Goal: Task Accomplishment & Management: Manage account settings

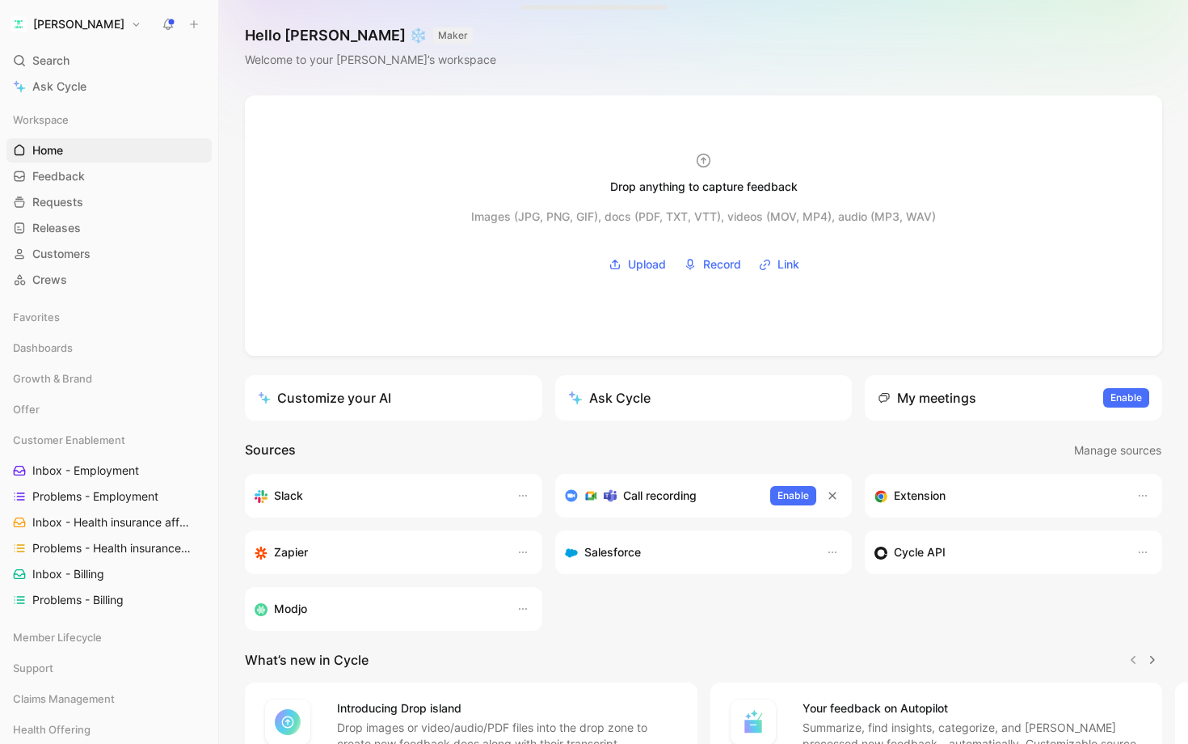
click at [67, 27] on button "[PERSON_NAME]" at bounding box center [75, 24] width 139 height 23
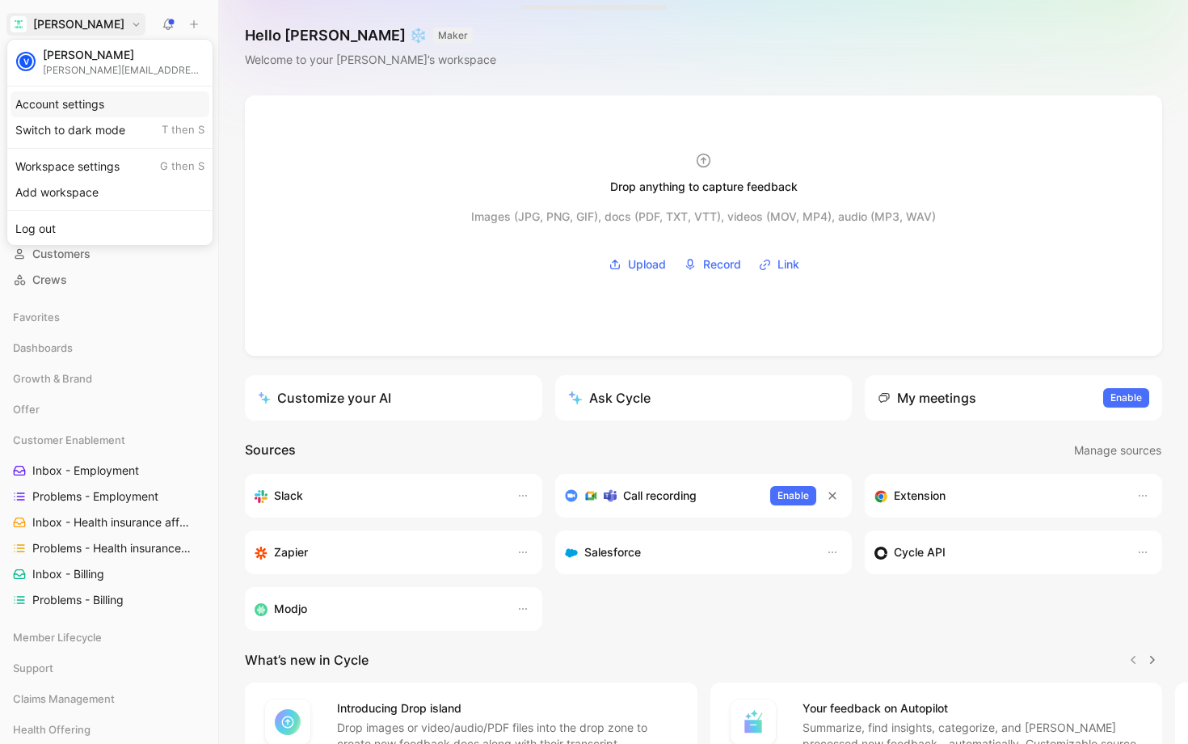
click at [99, 97] on div "Account settings" at bounding box center [110, 104] width 199 height 26
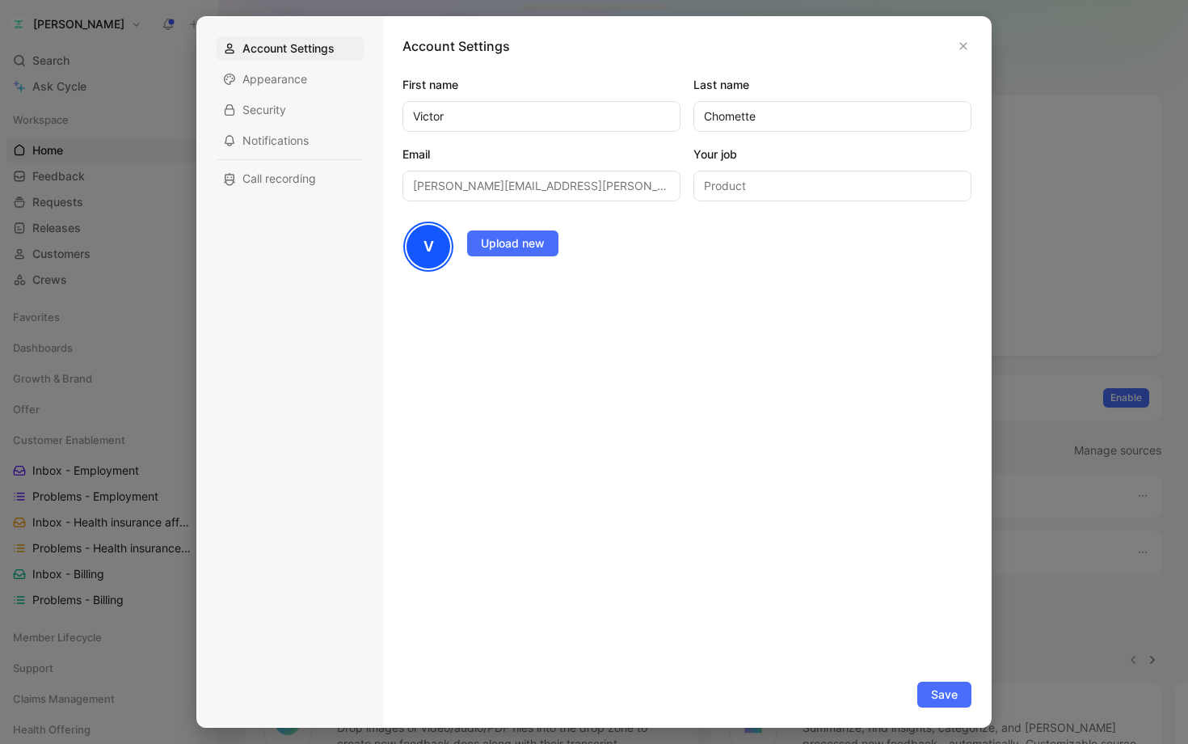
click at [79, 114] on div at bounding box center [594, 372] width 1188 height 744
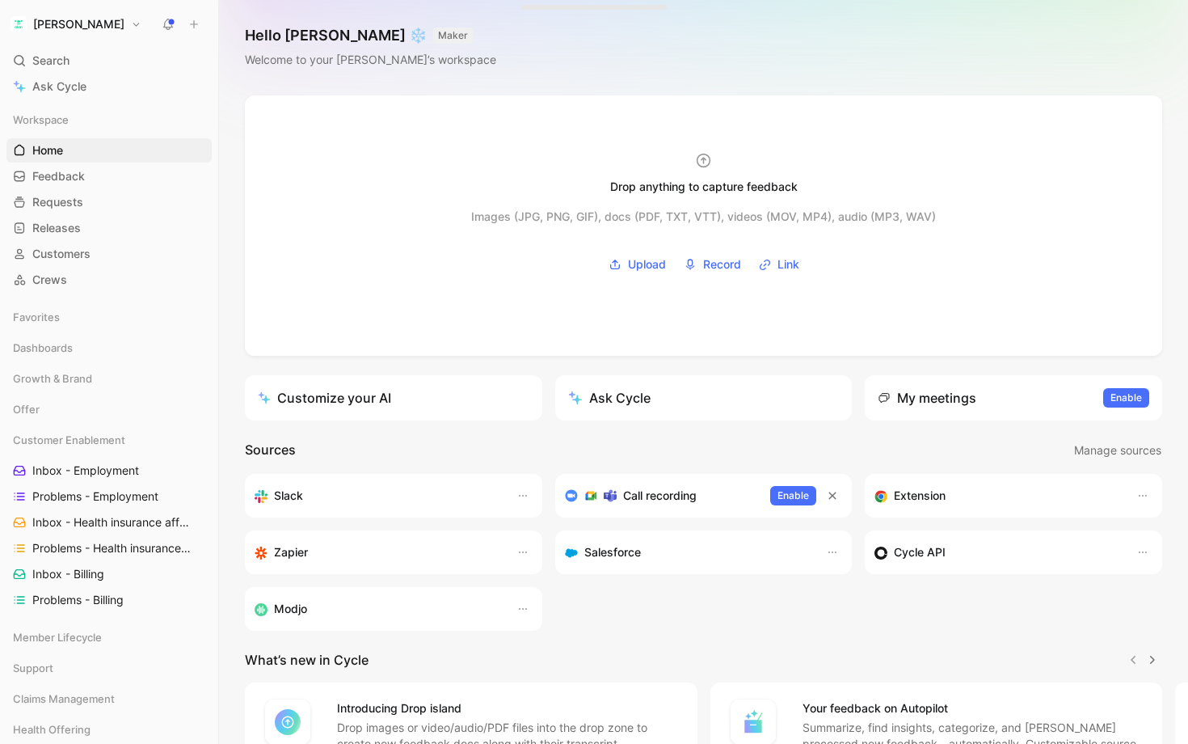
click at [64, 32] on button "[PERSON_NAME]" at bounding box center [75, 24] width 139 height 23
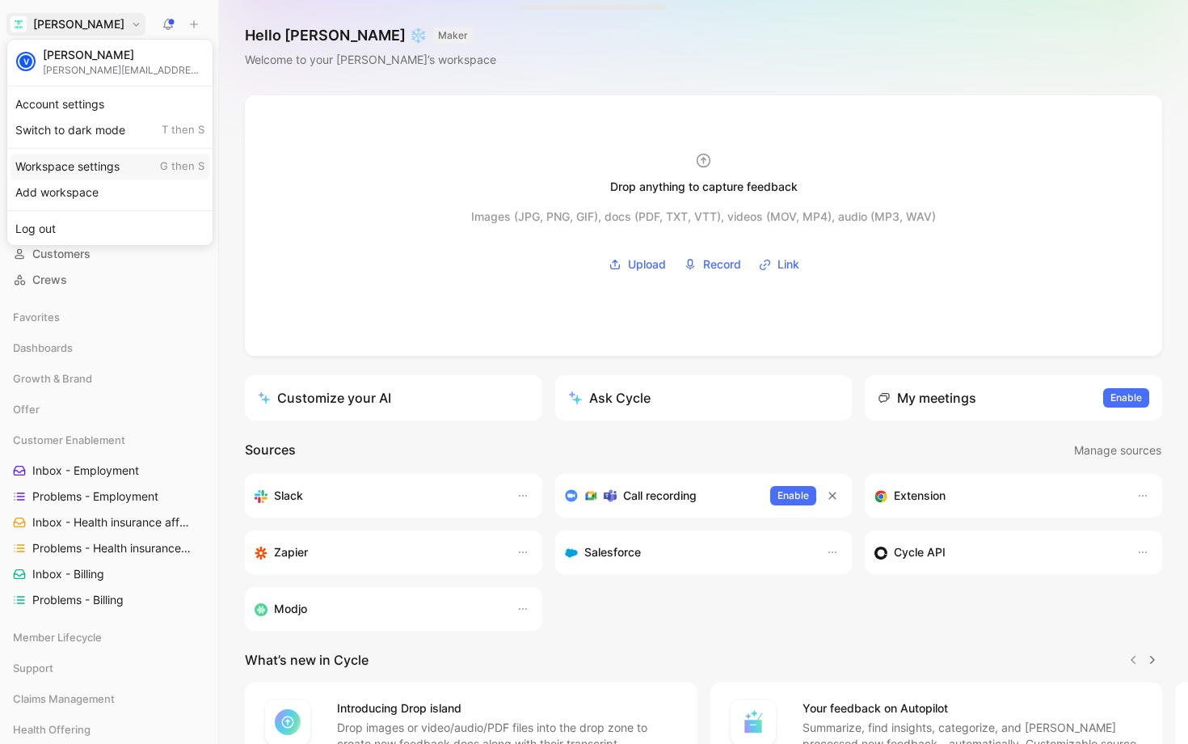
click at [78, 172] on div "Workspace settings G then S" at bounding box center [110, 167] width 199 height 26
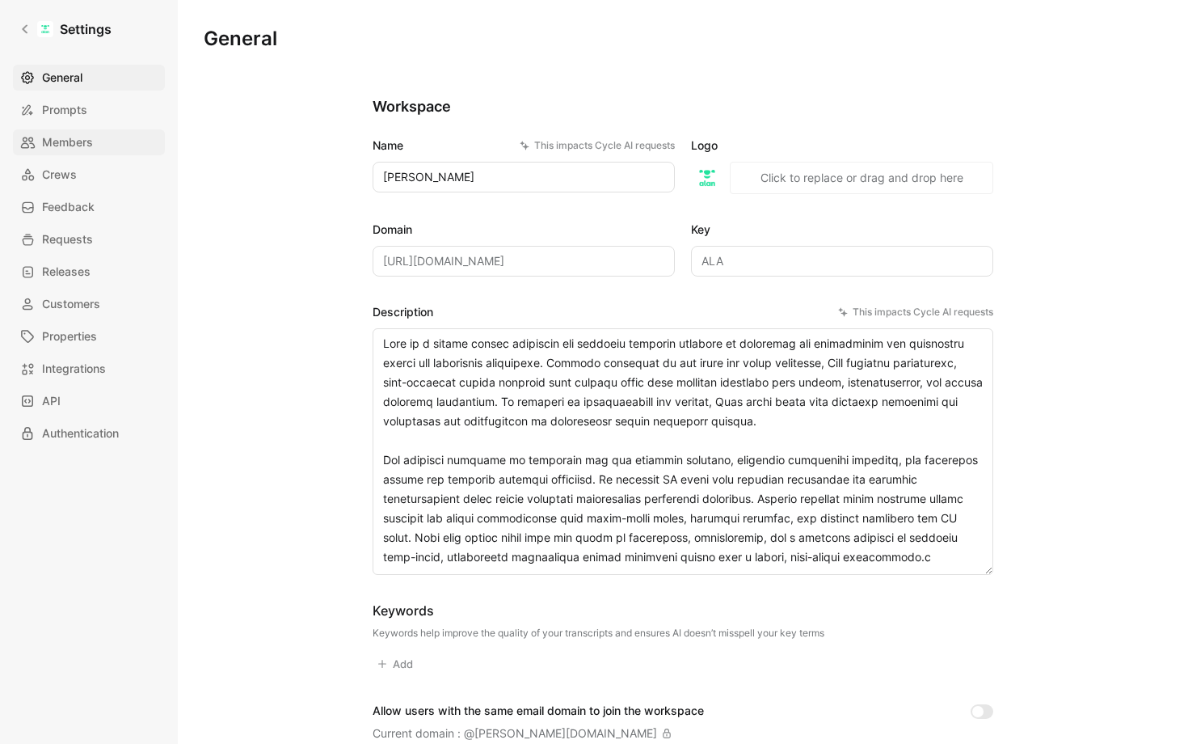
click at [91, 147] on span "Members" at bounding box center [67, 142] width 51 height 19
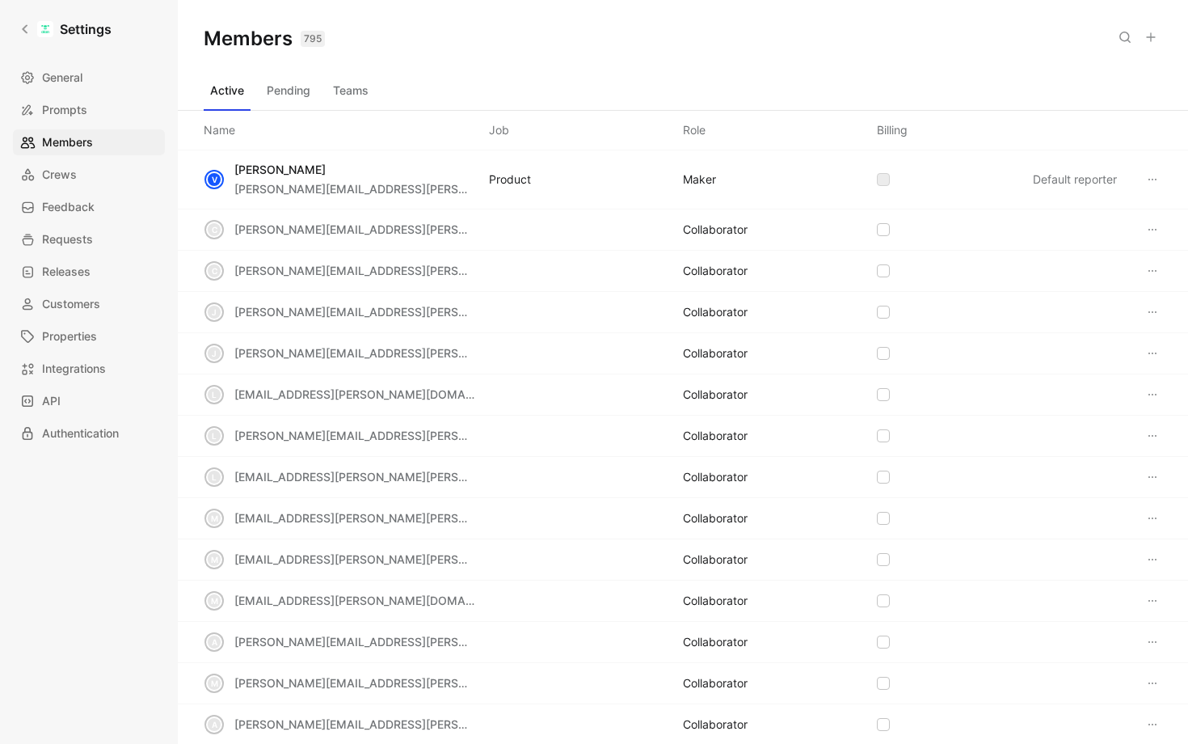
click at [1120, 49] on div "Members 795 Saved" at bounding box center [683, 39] width 1011 height 78
click at [1129, 36] on icon at bounding box center [1125, 37] width 13 height 13
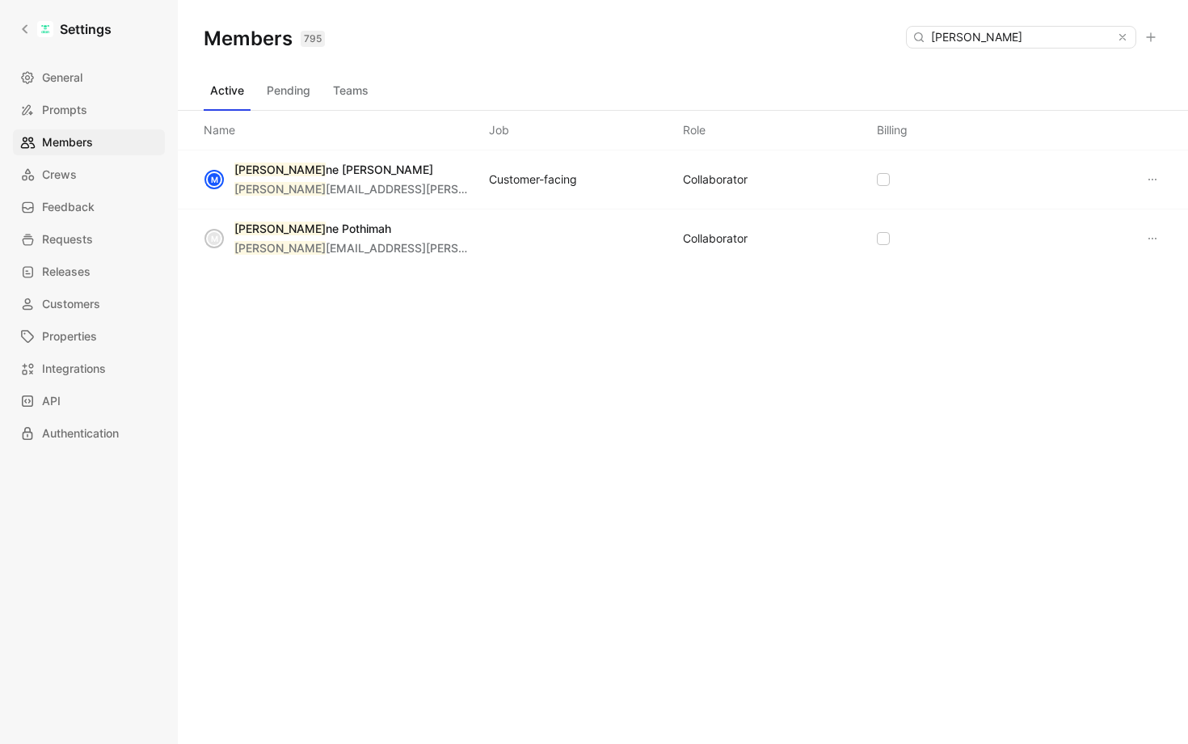
type input "[PERSON_NAME]"
click at [498, 426] on div "Members 795 Saved [PERSON_NAME] Active Pending Teams Name Job Role Billing M [P…" at bounding box center [683, 346] width 1011 height 692
